Goal: Information Seeking & Learning: Learn about a topic

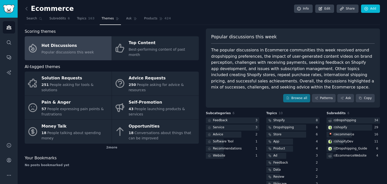
click at [23, 11] on div "Ecommerce Info Edit Share Add Search Subreddits 6 Topics 163 Themes Ask Product…" at bounding box center [203, 97] width 370 height 195
click at [26, 9] on icon at bounding box center [27, 8] width 2 height 3
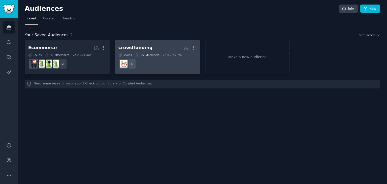
click at [149, 69] on dd "r/kickstarter, r/shittykickstarters, r/Crowdfunding_Chat, r/CrowdfundingInvesti…" at bounding box center [158, 64] width 78 height 14
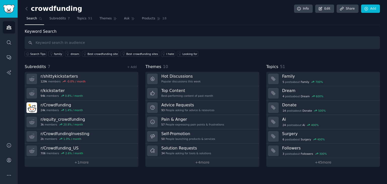
click at [23, 7] on div "crowdfunding Info Edit Share Add Search Subreddits 7 Topics 51 Themes Ask Produ…" at bounding box center [203, 92] width 370 height 184
click at [25, 8] on icon at bounding box center [26, 8] width 5 height 5
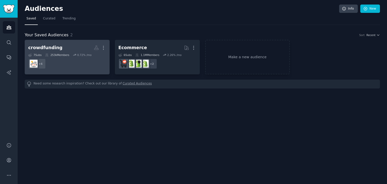
click at [64, 63] on dd "+ 6" at bounding box center [67, 64] width 78 height 14
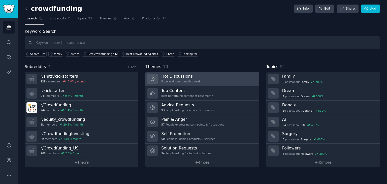
click at [200, 78] on link "Hot Discussions Popular discussions this week" at bounding box center [202, 79] width 114 height 14
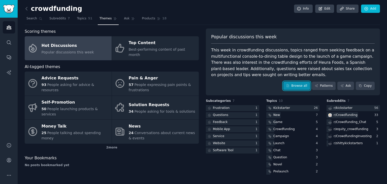
click at [298, 82] on link "Browse all" at bounding box center [296, 86] width 27 height 9
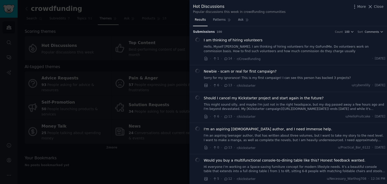
click at [157, 43] on div at bounding box center [193, 92] width 387 height 184
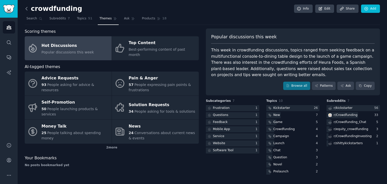
click at [25, 10] on icon at bounding box center [26, 8] width 5 height 5
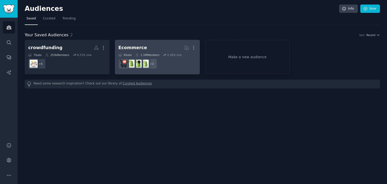
click at [140, 48] on div "Ecommerce" at bounding box center [133, 48] width 29 height 6
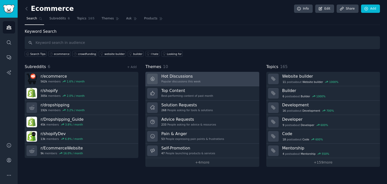
click at [206, 76] on link "Hot Discussions Popular discussions this week" at bounding box center [202, 79] width 114 height 14
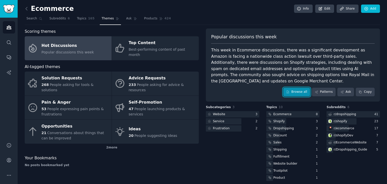
click at [297, 88] on link "Browse all" at bounding box center [296, 92] width 27 height 9
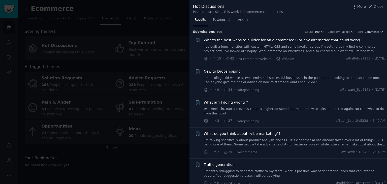
scroll to position [19, 0]
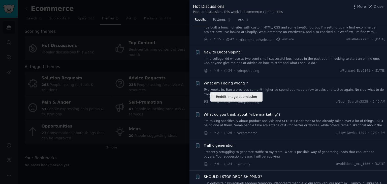
click at [206, 100] on icon at bounding box center [206, 102] width 5 height 5
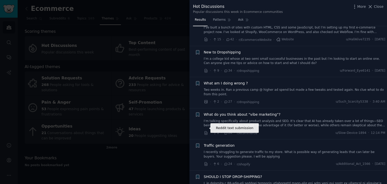
click at [206, 131] on icon at bounding box center [206, 133] width 5 height 5
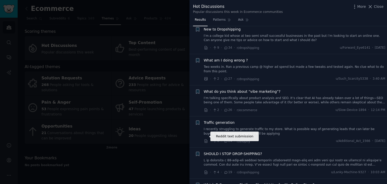
click at [206, 139] on icon at bounding box center [206, 140] width 3 height 3
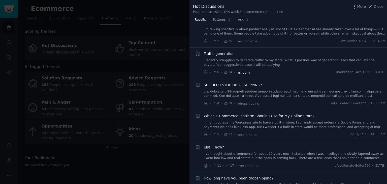
scroll to position [111, 0]
click at [206, 133] on icon at bounding box center [206, 135] width 5 height 5
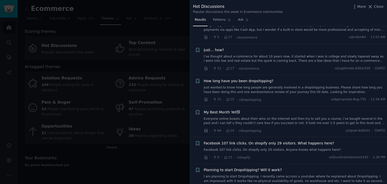
scroll to position [234, 0]
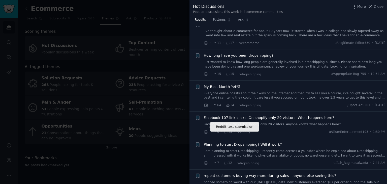
click at [206, 130] on icon at bounding box center [206, 131] width 3 height 3
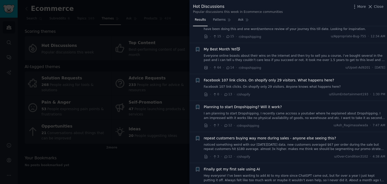
scroll to position [271, 0]
click at [207, 155] on icon at bounding box center [206, 157] width 5 height 5
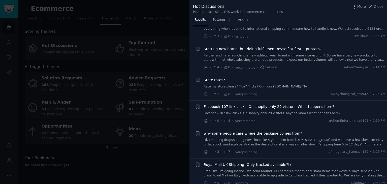
scroll to position [663, 0]
click at [207, 93] on icon at bounding box center [206, 95] width 5 height 5
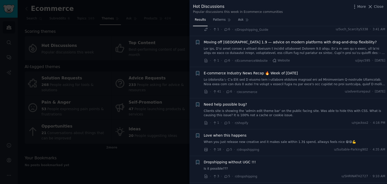
scroll to position [893, 0]
click at [206, 90] on icon at bounding box center [206, 92] width 5 height 5
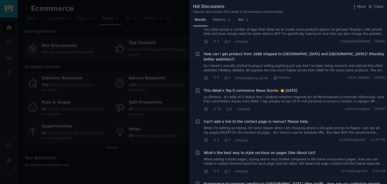
scroll to position [1241, 0]
click at [205, 107] on icon at bounding box center [206, 109] width 5 height 5
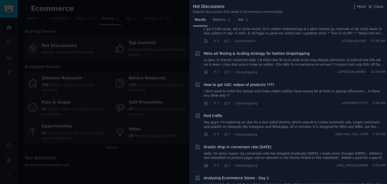
scroll to position [2121, 0]
click at [206, 132] on icon at bounding box center [206, 133] width 3 height 3
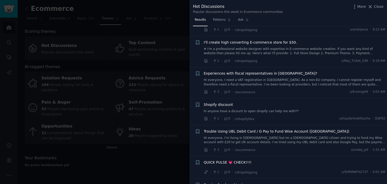
scroll to position [2869, 0]
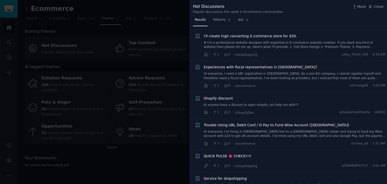
click at [152, 156] on div at bounding box center [193, 92] width 387 height 184
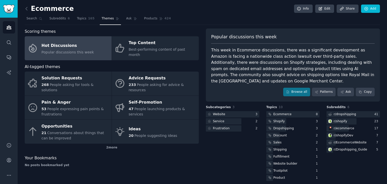
click at [233, 14] on div "Ecommerce Info Edit Share Add" at bounding box center [203, 10] width 356 height 10
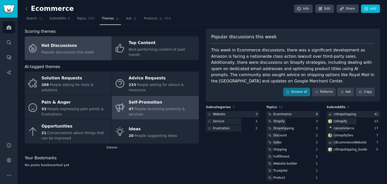
click at [120, 108] on link "Self-Promotion 47 People launching products & services" at bounding box center [155, 108] width 87 height 24
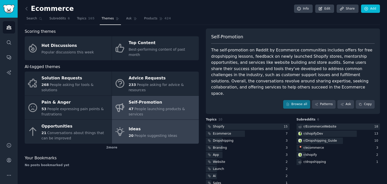
click at [154, 125] on div "Ideas" at bounding box center [153, 129] width 49 height 8
